Goal: Find specific page/section: Find specific page/section

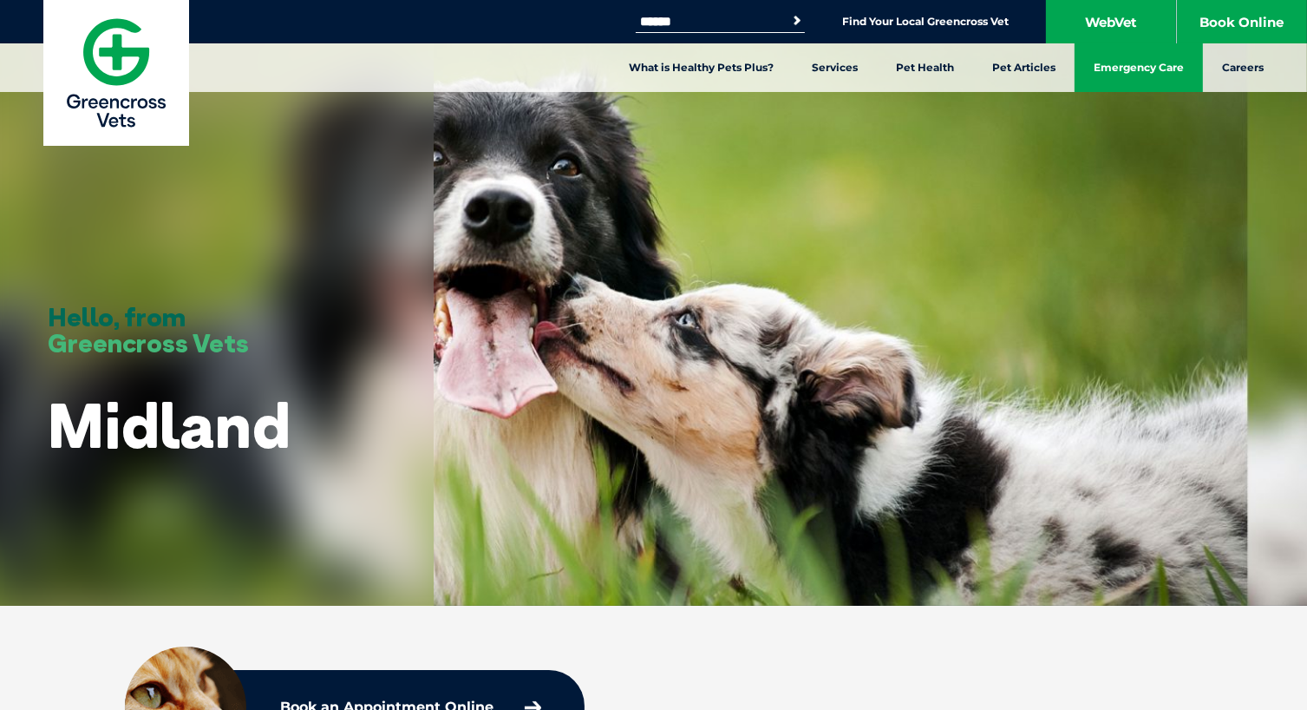
click at [1117, 70] on link "Emergency Care" at bounding box center [1139, 67] width 128 height 49
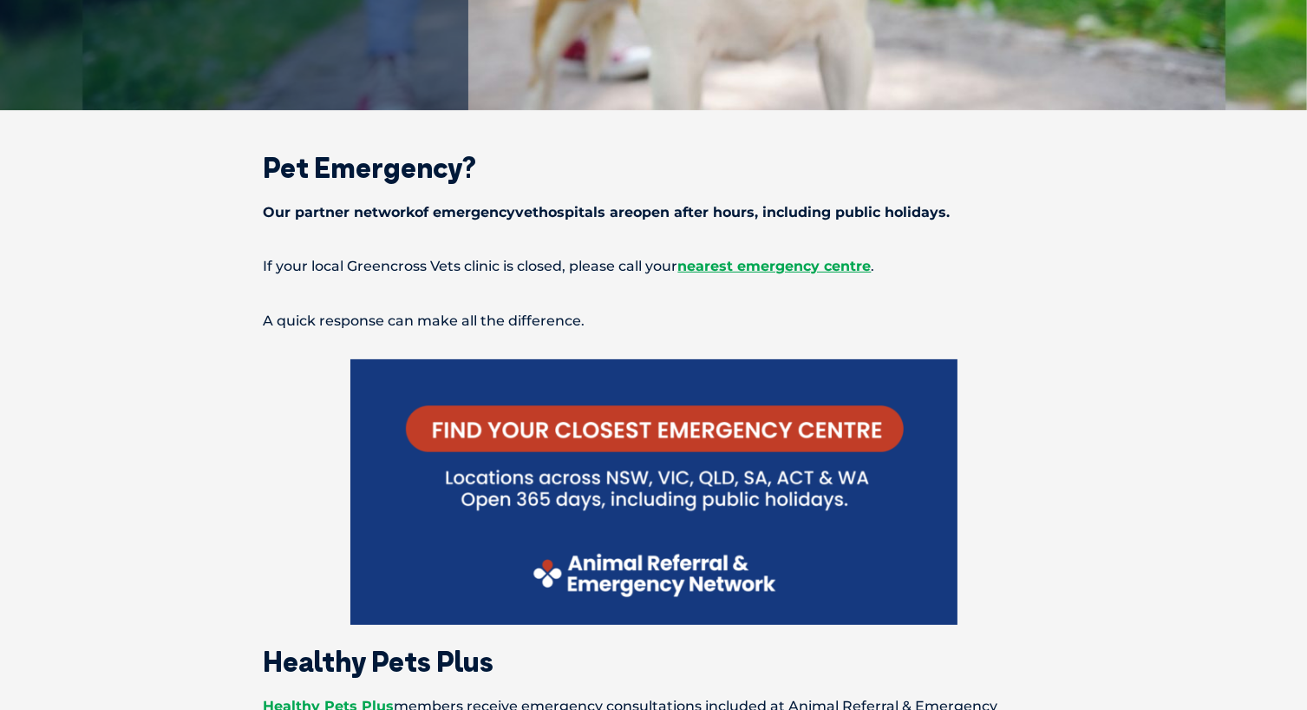
scroll to position [434, 0]
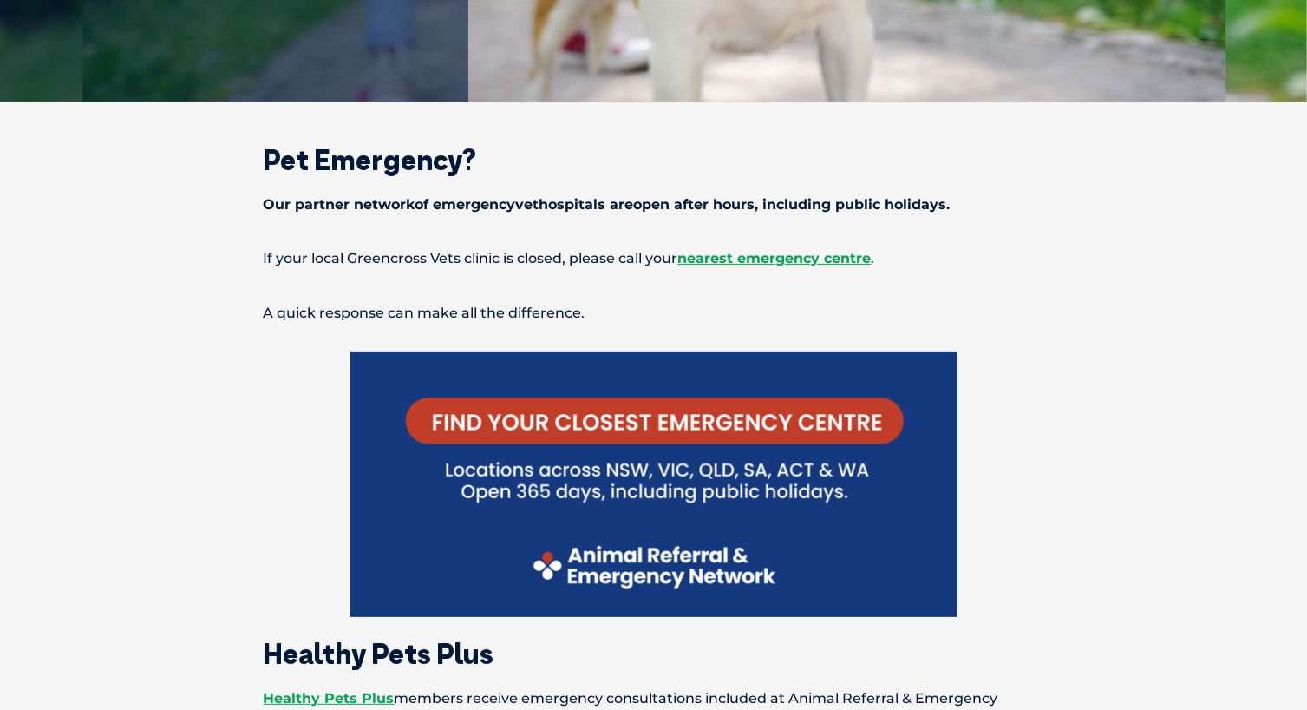
click at [620, 411] on img at bounding box center [653, 483] width 607 height 265
